Goal: Check status: Check status

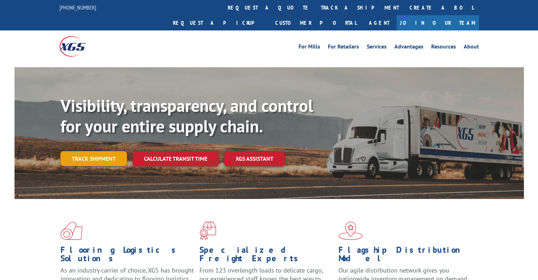
click at [96, 151] on link "Track shipment" at bounding box center [93, 158] width 66 height 15
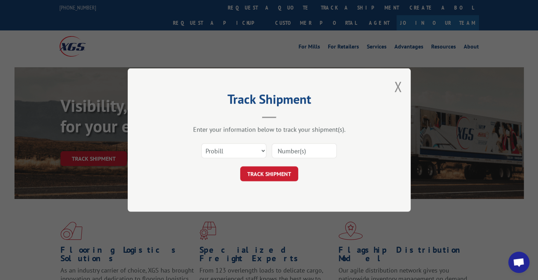
click at [296, 144] on input at bounding box center [304, 150] width 65 height 15
paste input "17499616"
type input "17499616"
click at [276, 170] on button "TRACK SHIPMENT" at bounding box center [269, 173] width 58 height 15
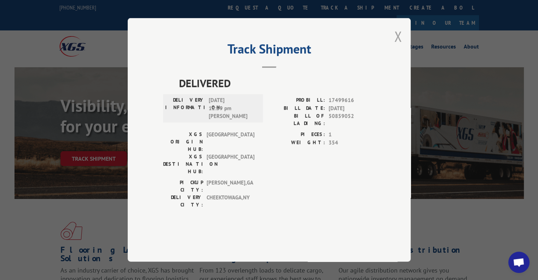
click at [397, 46] on button "Close modal" at bounding box center [398, 36] width 8 height 19
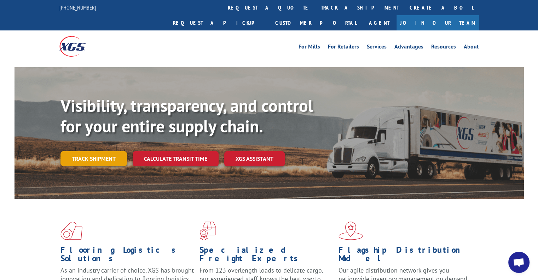
click at [121, 151] on link "Track shipment" at bounding box center [93, 158] width 66 height 15
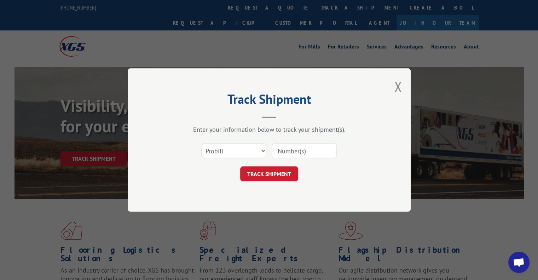
click at [243, 141] on div "Select category... Probill BOL PO" at bounding box center [269, 150] width 212 height 23
click at [245, 145] on select "Select category... Probill BOL PO" at bounding box center [233, 150] width 65 height 15
select select "po"
click at [201, 143] on select "Select category... Probill BOL PO" at bounding box center [233, 150] width 65 height 15
click at [288, 147] on input at bounding box center [304, 150] width 65 height 15
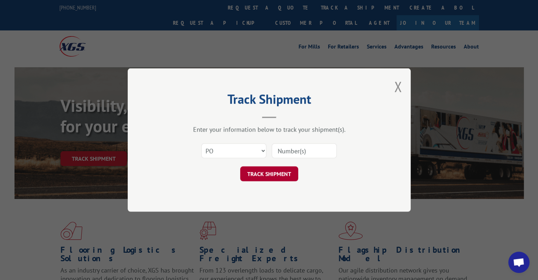
paste input "PU00064057"
type input "PU00064057"
click at [276, 174] on button "TRACK SHIPMENT" at bounding box center [269, 173] width 58 height 15
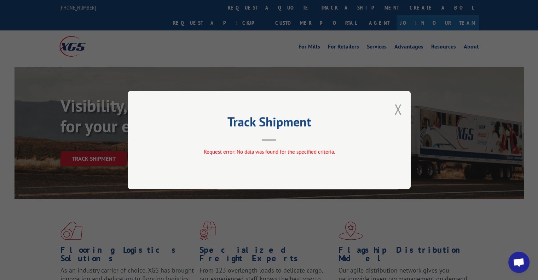
click at [395, 113] on button "Close modal" at bounding box center [398, 109] width 8 height 19
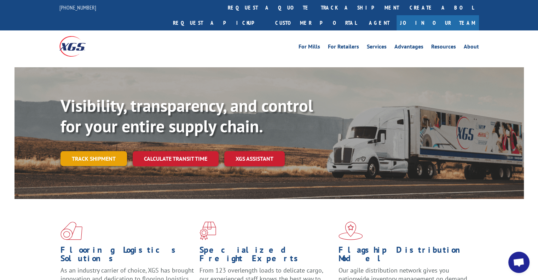
click at [106, 151] on link "Track shipment" at bounding box center [93, 158] width 66 height 15
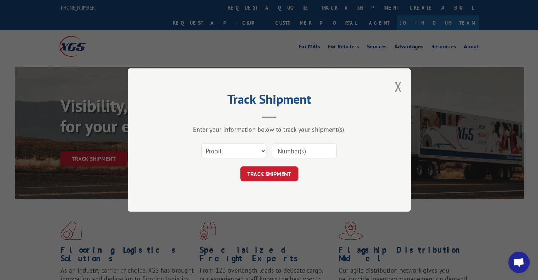
click at [273, 146] on input at bounding box center [304, 150] width 65 height 15
click at [250, 150] on select "Select category... Probill BOL PO" at bounding box center [233, 150] width 65 height 15
select select "bol"
click at [201, 143] on select "Select category... Probill BOL PO" at bounding box center [233, 150] width 65 height 15
click at [287, 157] on input at bounding box center [304, 150] width 65 height 15
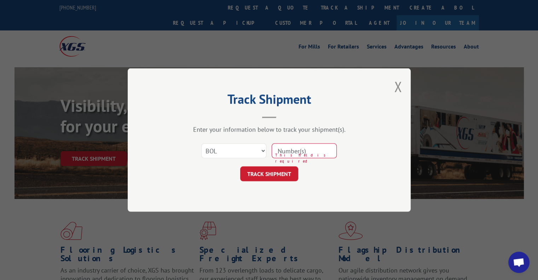
paste input "31441458"
type input "31441458"
click at [286, 172] on button "TRACK SHIPMENT" at bounding box center [269, 173] width 58 height 15
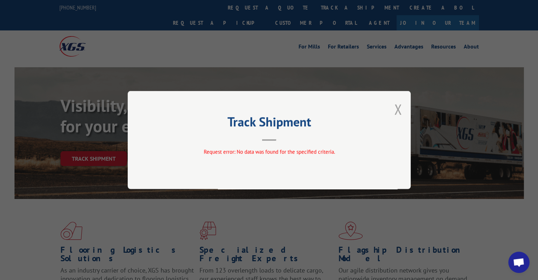
click at [399, 109] on button "Close modal" at bounding box center [398, 109] width 8 height 19
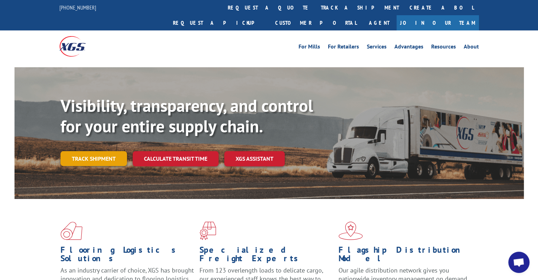
click at [109, 151] on link "Track shipment" at bounding box center [93, 158] width 66 height 15
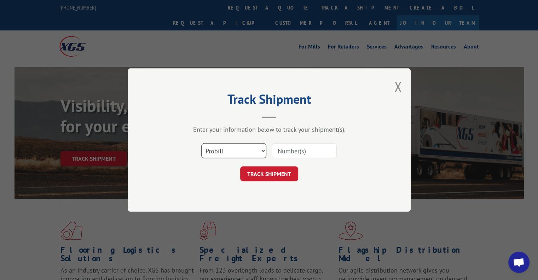
click at [248, 146] on select "Select category... Probill BOL PO" at bounding box center [233, 150] width 65 height 15
select select "bol"
click at [201, 143] on select "Select category... Probill BOL PO" at bounding box center [233, 150] width 65 height 15
click at [293, 149] on input at bounding box center [304, 150] width 65 height 15
paste input "124787325"
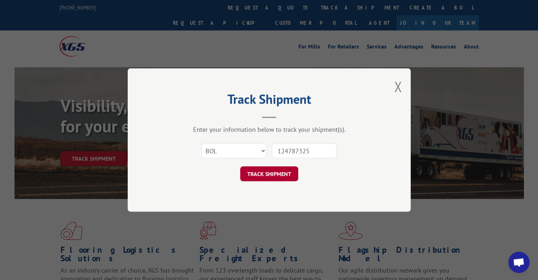
type input "124787325"
click at [287, 169] on button "TRACK SHIPMENT" at bounding box center [269, 173] width 58 height 15
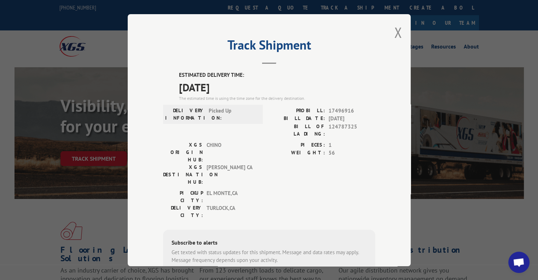
click at [345, 111] on span "17496916" at bounding box center [352, 110] width 47 height 8
copy span "17496916"
click at [396, 30] on button "Close modal" at bounding box center [398, 32] width 8 height 19
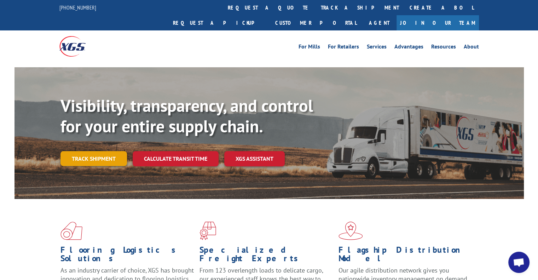
click at [108, 151] on link "Track shipment" at bounding box center [93, 158] width 66 height 15
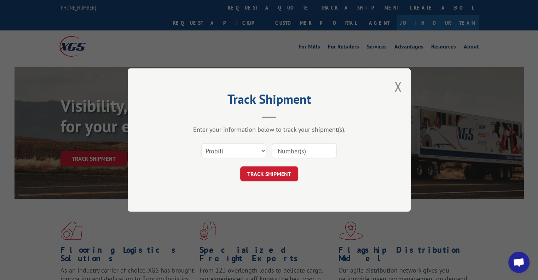
click at [296, 156] on input at bounding box center [304, 150] width 65 height 15
paste input "17499616"
type input "17499616"
click at [284, 168] on button "TRACK SHIPMENT" at bounding box center [269, 173] width 58 height 15
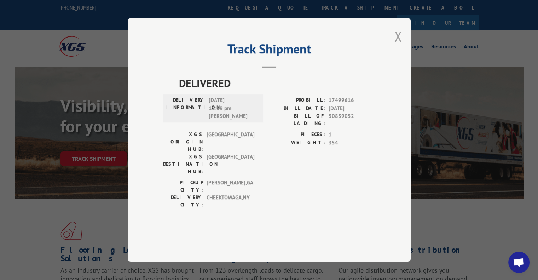
click at [396, 46] on button "Close modal" at bounding box center [398, 36] width 8 height 19
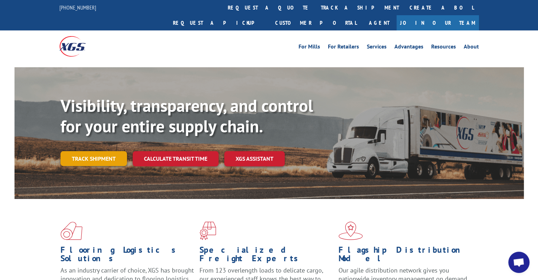
click at [102, 151] on link "Track shipment" at bounding box center [93, 158] width 66 height 15
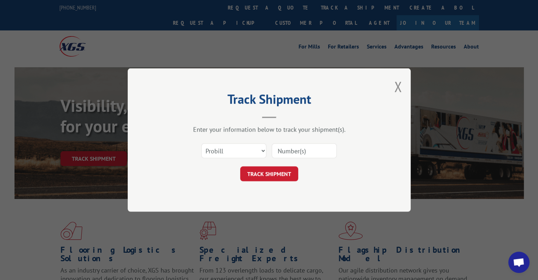
click at [290, 147] on input at bounding box center [304, 150] width 65 height 15
paste input "17496916"
type input "17496916"
click at [270, 169] on button "TRACK SHIPMENT" at bounding box center [269, 173] width 58 height 15
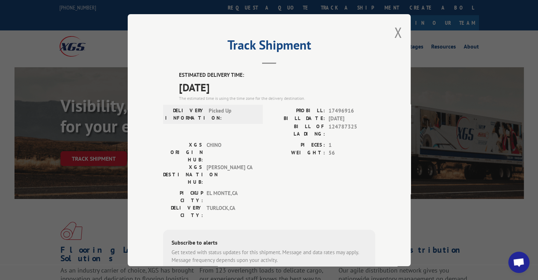
click at [399, 26] on div "Track Shipment ESTIMATED DELIVERY TIME: [DATE] The estimated time is using the …" at bounding box center [269, 140] width 283 height 252
click at [396, 30] on button "Close modal" at bounding box center [398, 32] width 8 height 19
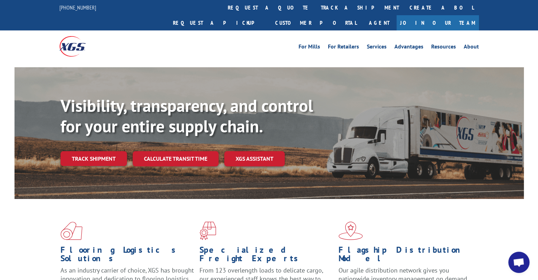
click at [89, 151] on link "Track shipment" at bounding box center [93, 158] width 66 height 15
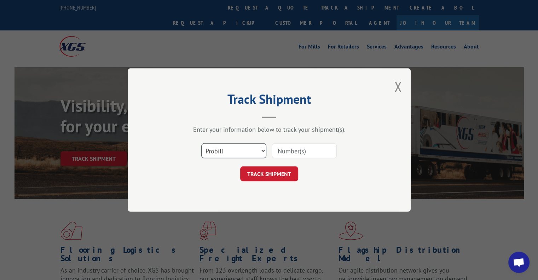
click at [245, 155] on select "Select category... Probill BOL PO" at bounding box center [233, 150] width 65 height 15
select select "bol"
click at [201, 143] on select "Select category... Probill BOL PO" at bounding box center [233, 150] width 65 height 15
click at [293, 149] on input at bounding box center [304, 150] width 65 height 15
paste input "124729814"
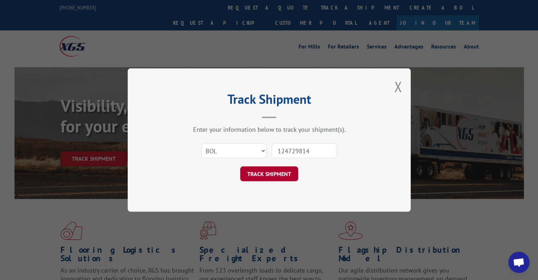
type input "124729814"
click at [276, 169] on button "TRACK SHIPMENT" at bounding box center [269, 173] width 58 height 15
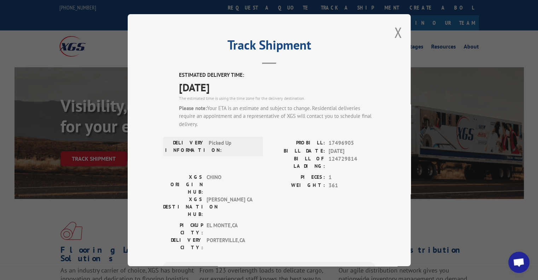
click at [345, 143] on span "17496905" at bounding box center [352, 143] width 47 height 8
copy span "17496905"
click at [394, 36] on button "Close modal" at bounding box center [398, 32] width 8 height 19
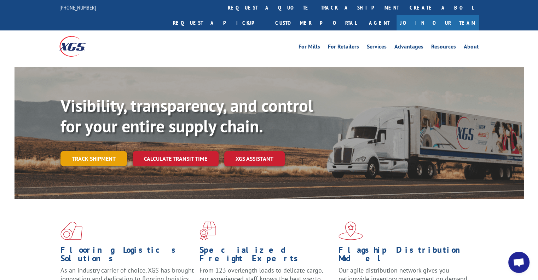
click at [105, 151] on link "Track shipment" at bounding box center [93, 158] width 66 height 15
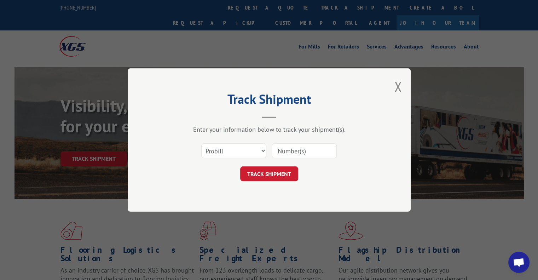
click at [300, 146] on input at bounding box center [304, 150] width 65 height 15
paste input "124787325"
type input "124787325"
click at [277, 172] on button "TRACK SHIPMENT" at bounding box center [269, 173] width 58 height 15
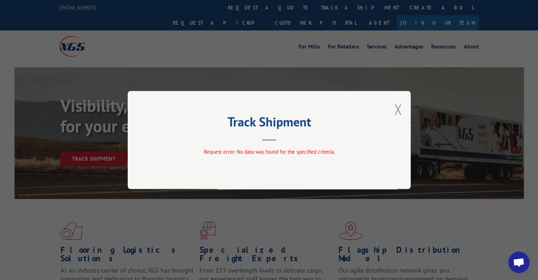
click at [401, 107] on button "Close modal" at bounding box center [398, 109] width 8 height 19
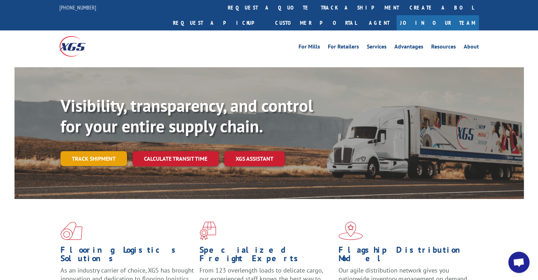
click at [100, 151] on link "Track shipment" at bounding box center [93, 158] width 66 height 15
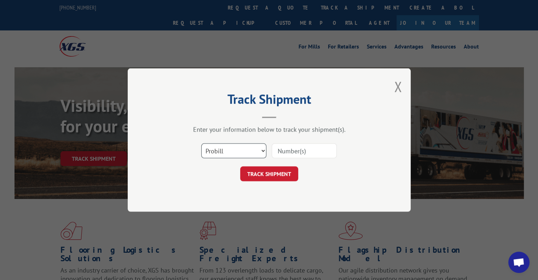
drag, startPoint x: 233, startPoint y: 151, endPoint x: 227, endPoint y: 157, distance: 8.0
click at [233, 151] on select "Select category... Probill BOL PO" at bounding box center [233, 150] width 65 height 15
select select "bol"
click at [201, 143] on select "Select category... Probill BOL PO" at bounding box center [233, 150] width 65 height 15
click at [288, 150] on input at bounding box center [304, 150] width 65 height 15
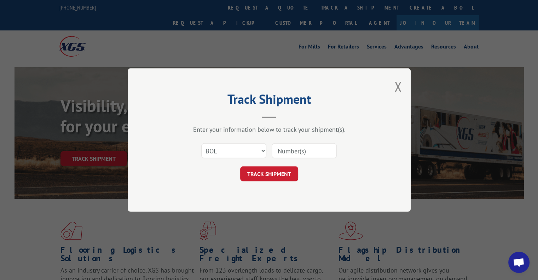
paste input "124787325"
type input "124787325"
click at [277, 172] on button "TRACK SHIPMENT" at bounding box center [269, 173] width 58 height 15
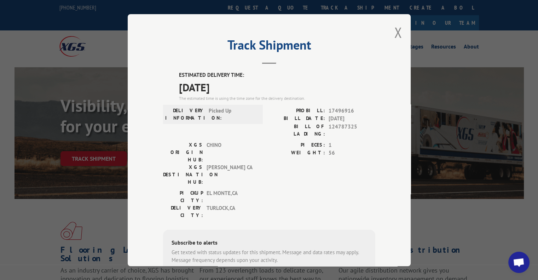
click at [338, 107] on span "17496916" at bounding box center [352, 110] width 47 height 8
copy span "17496916"
